Goal: Book appointment/travel/reservation

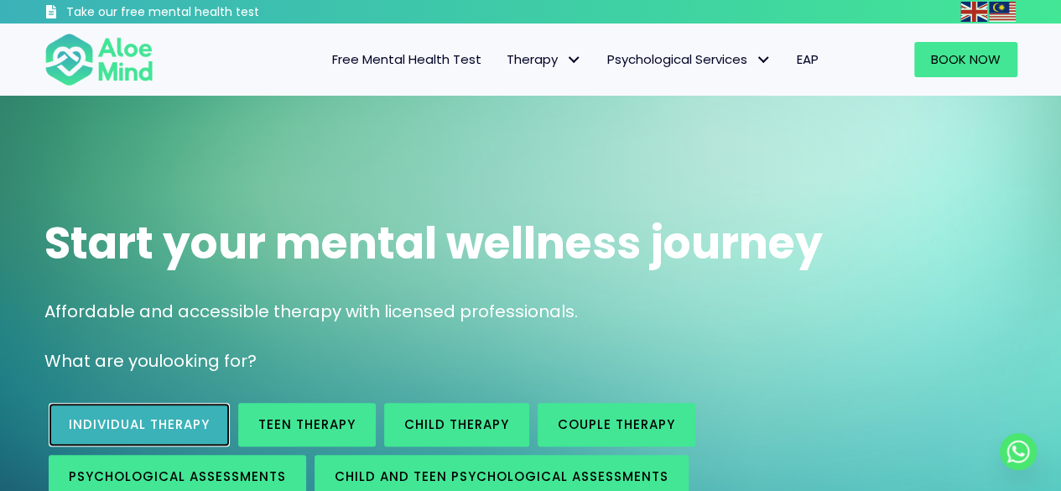
click at [97, 419] on span "Individual therapy" at bounding box center [139, 424] width 141 height 18
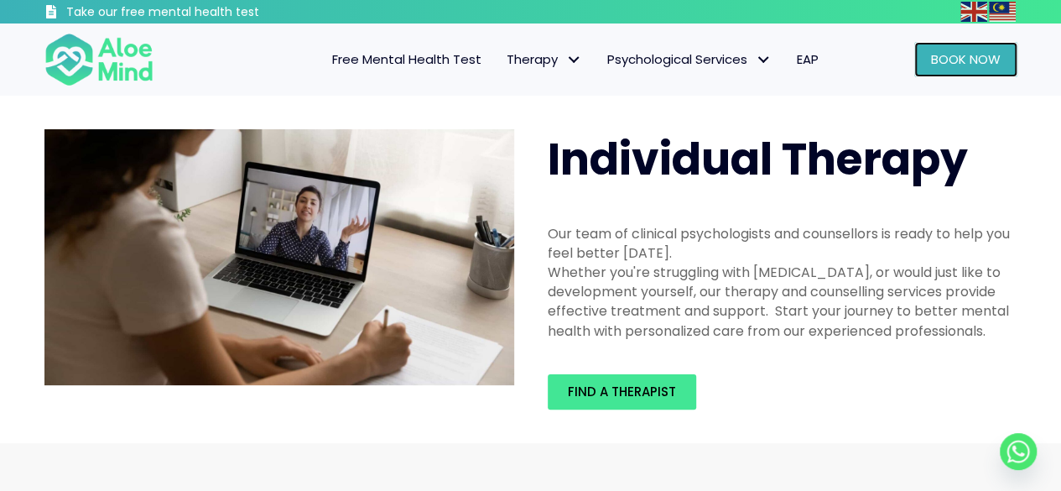
click at [961, 60] on span "Book Now" at bounding box center [966, 59] width 70 height 18
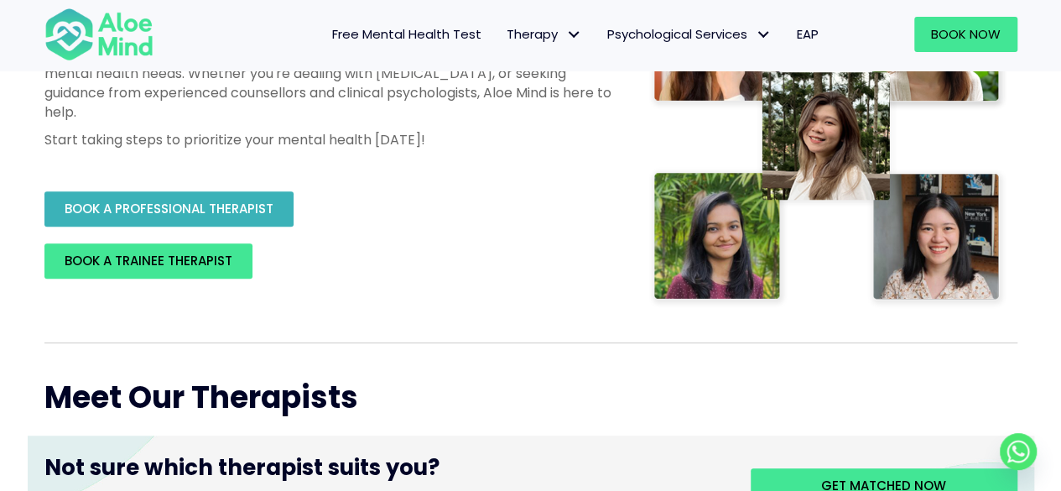
scroll to position [252, 0]
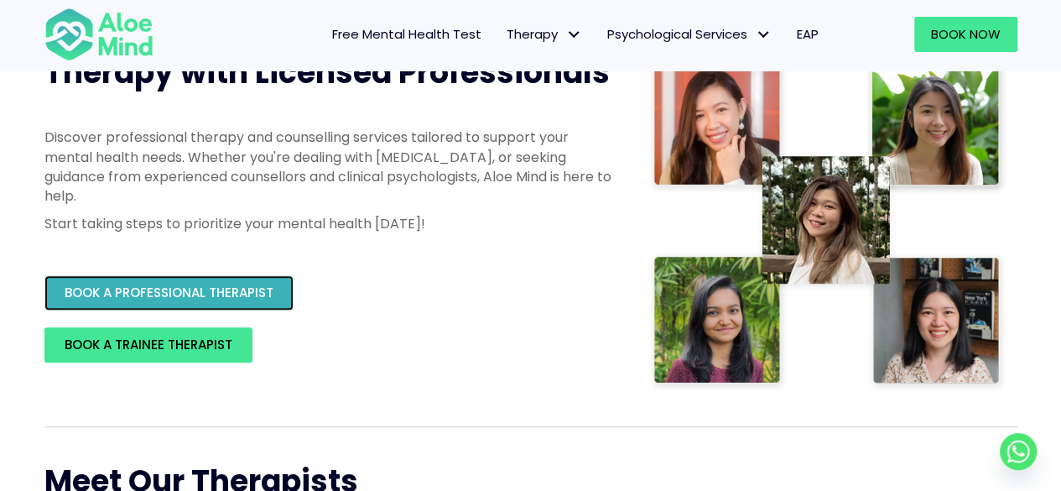
click at [198, 295] on span "BOOK A PROFESSIONAL THERAPIST" at bounding box center [169, 293] width 209 height 18
